Goal: Task Accomplishment & Management: Use online tool/utility

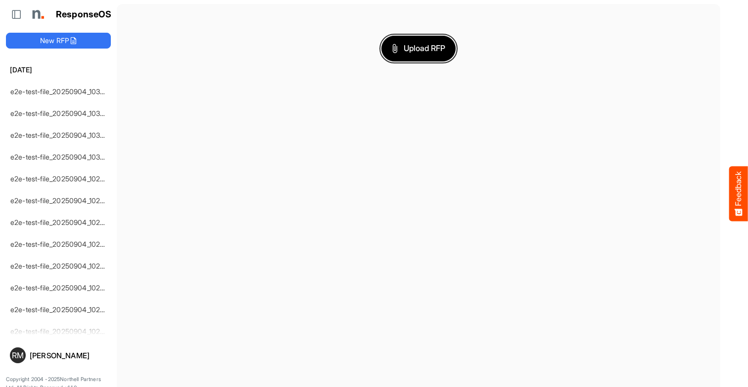
click at [419, 48] on span "Upload RFP" at bounding box center [418, 48] width 53 height 13
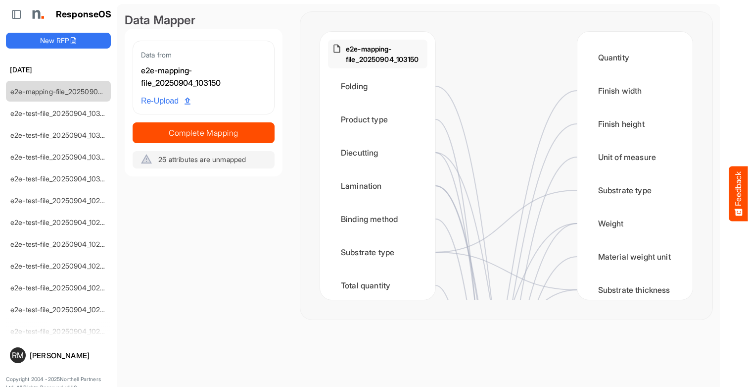
click at [381, 86] on div "Folding" at bounding box center [377, 86] width 99 height 31
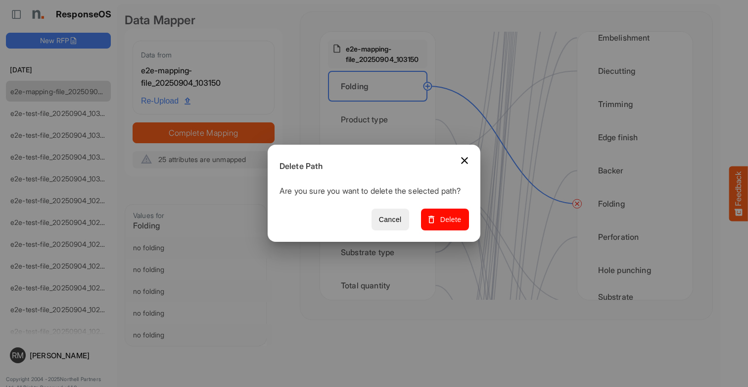
click at [448, 225] on span "Delete" at bounding box center [445, 219] width 33 height 12
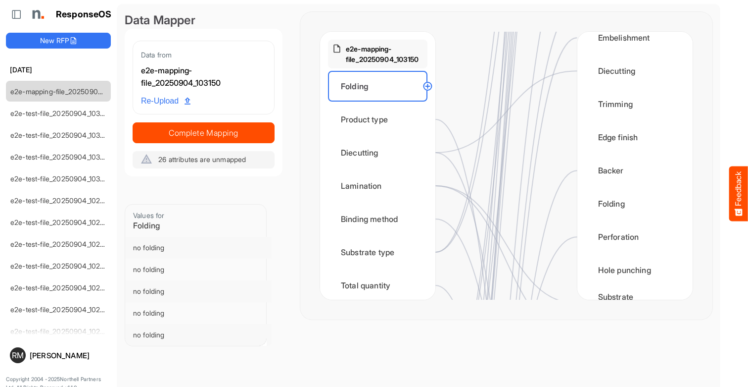
click at [381, 119] on div "Product type" at bounding box center [377, 119] width 99 height 31
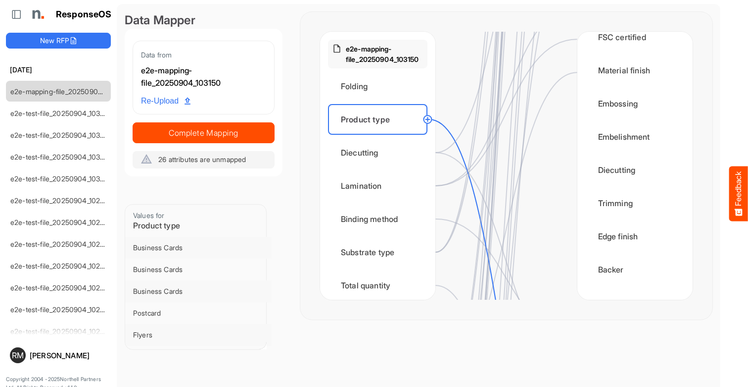
scroll to position [1188, 0]
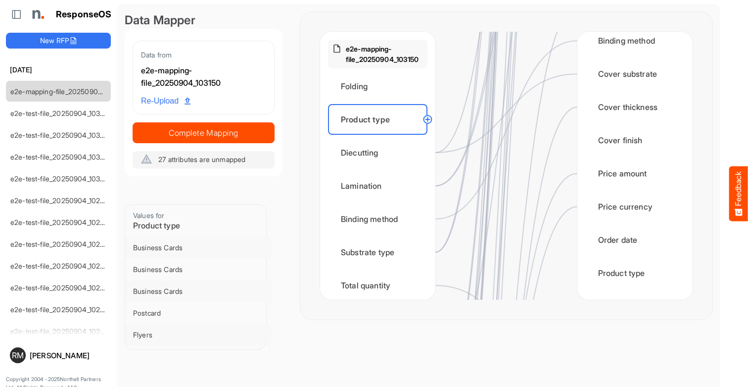
click at [381, 152] on div "Diecutting" at bounding box center [377, 152] width 99 height 31
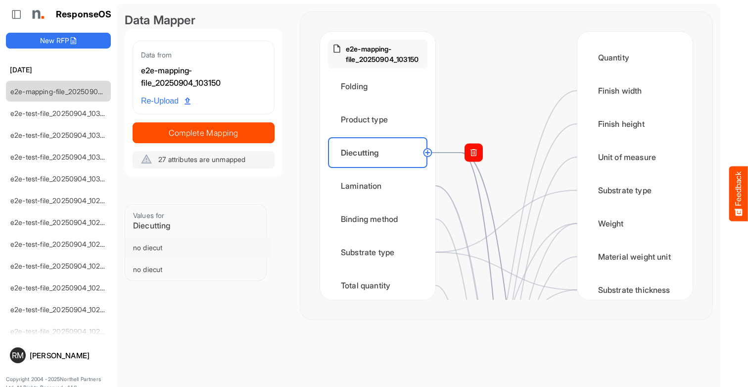
scroll to position [495, 0]
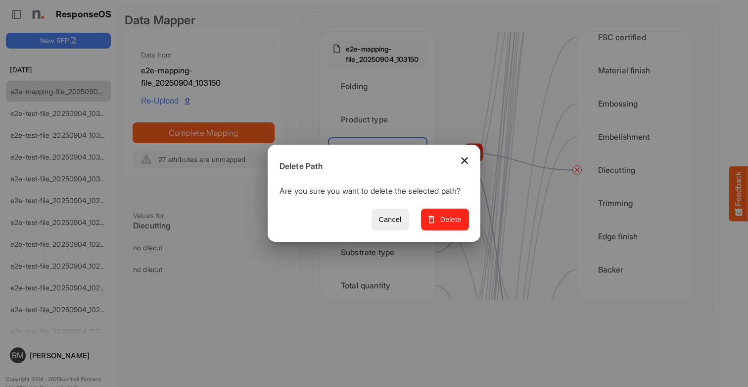
click at [448, 225] on span "Delete" at bounding box center [445, 219] width 33 height 12
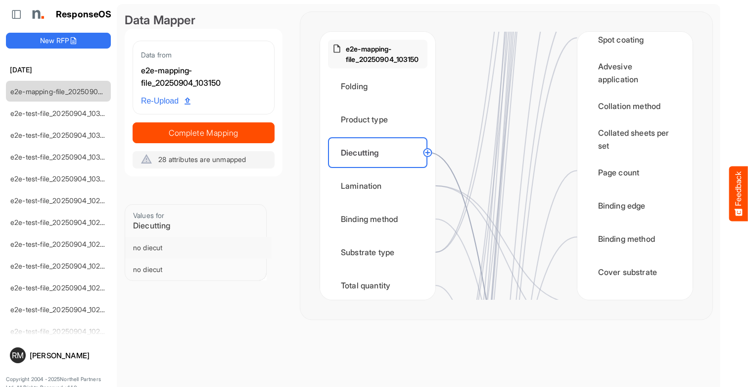
scroll to position [1188, 0]
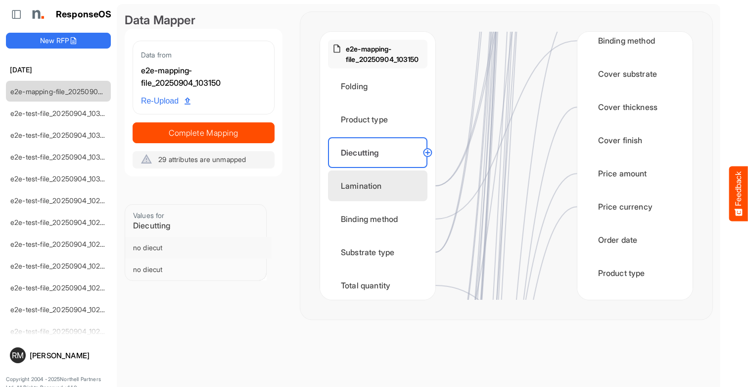
click at [381, 186] on div "Lamination" at bounding box center [377, 185] width 99 height 31
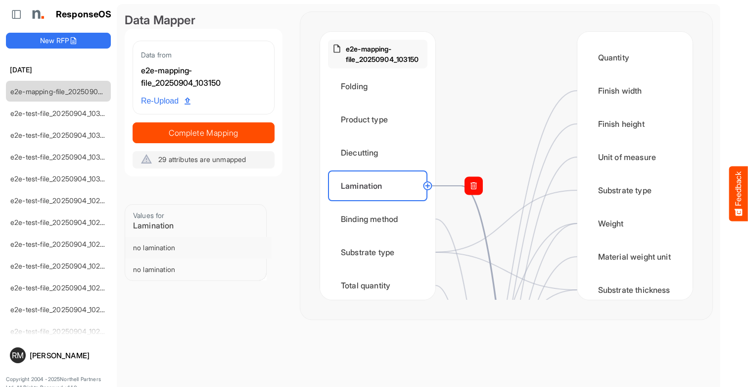
scroll to position [693, 0]
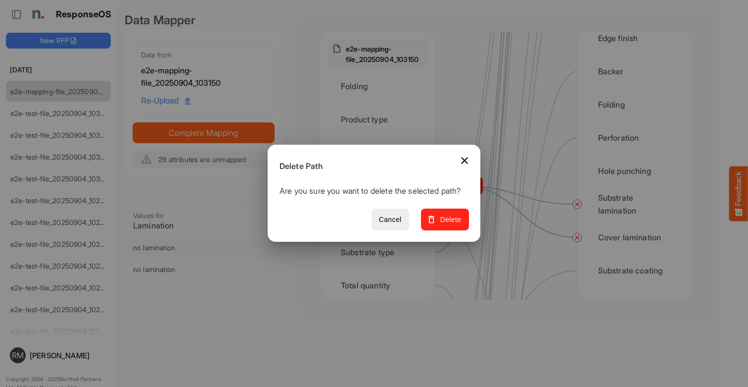
click at [448, 225] on span "Delete" at bounding box center [445, 219] width 33 height 12
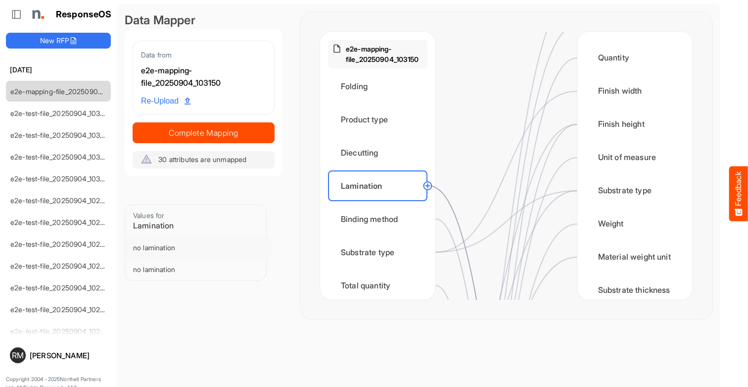
scroll to position [792, 0]
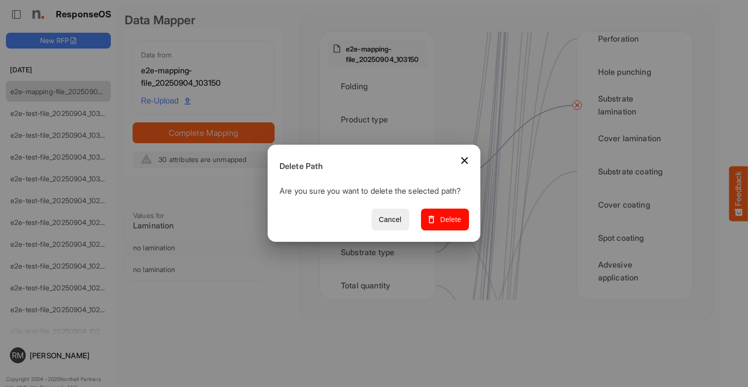
click at [448, 225] on span "Delete" at bounding box center [445, 219] width 33 height 12
click at [381, 219] on div "Binding method" at bounding box center [377, 218] width 99 height 31
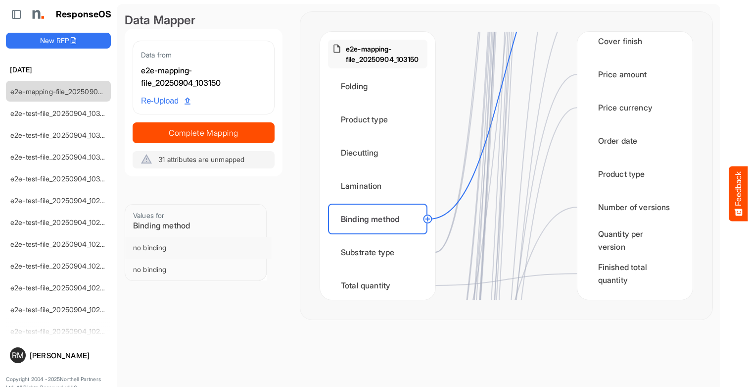
scroll to position [0, 201]
